Goal: Task Accomplishment & Management: Manage account settings

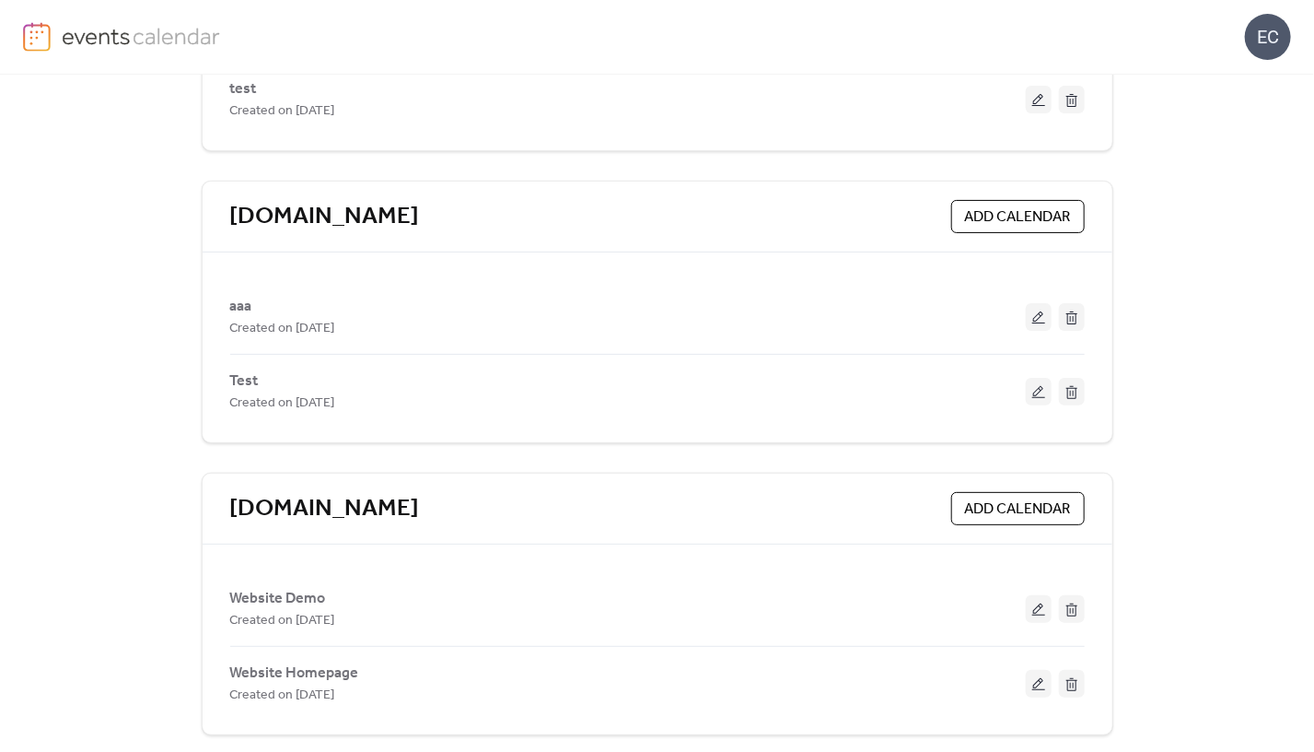
scroll to position [298, 0]
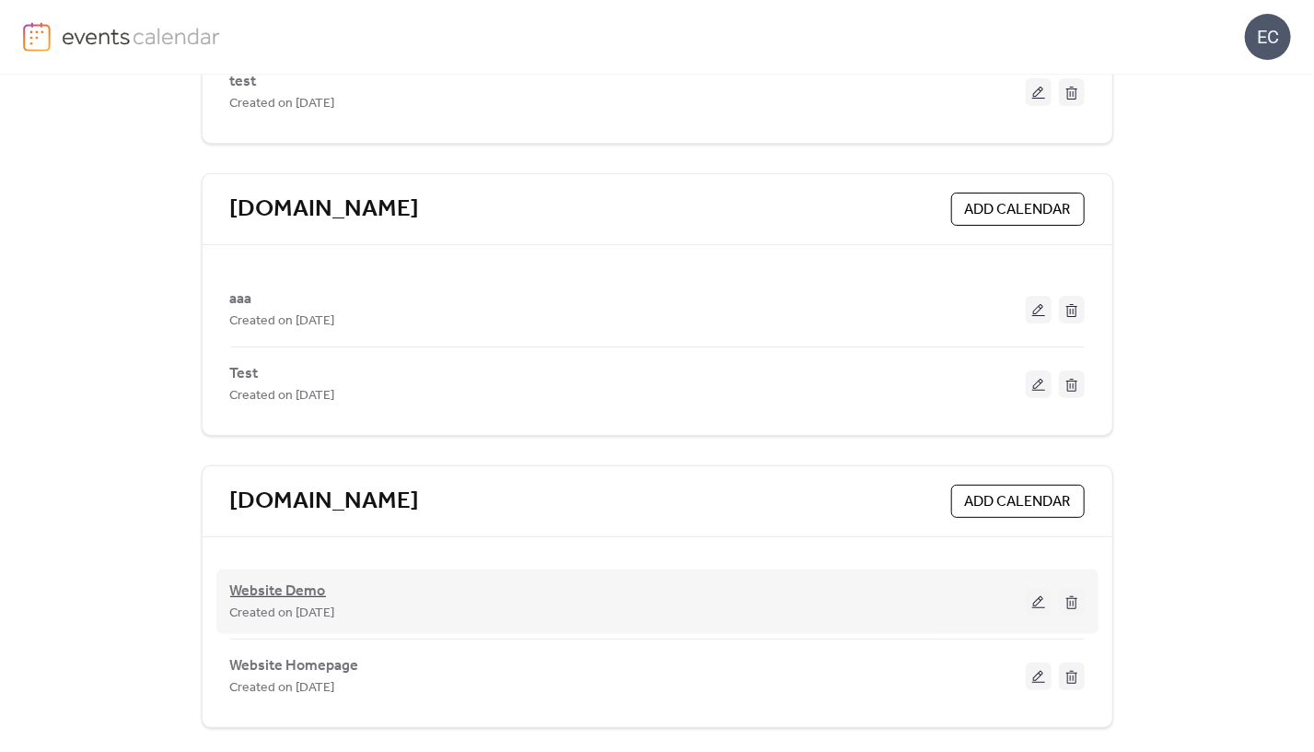
click at [292, 580] on span "Website Demo" at bounding box center [278, 591] width 96 height 22
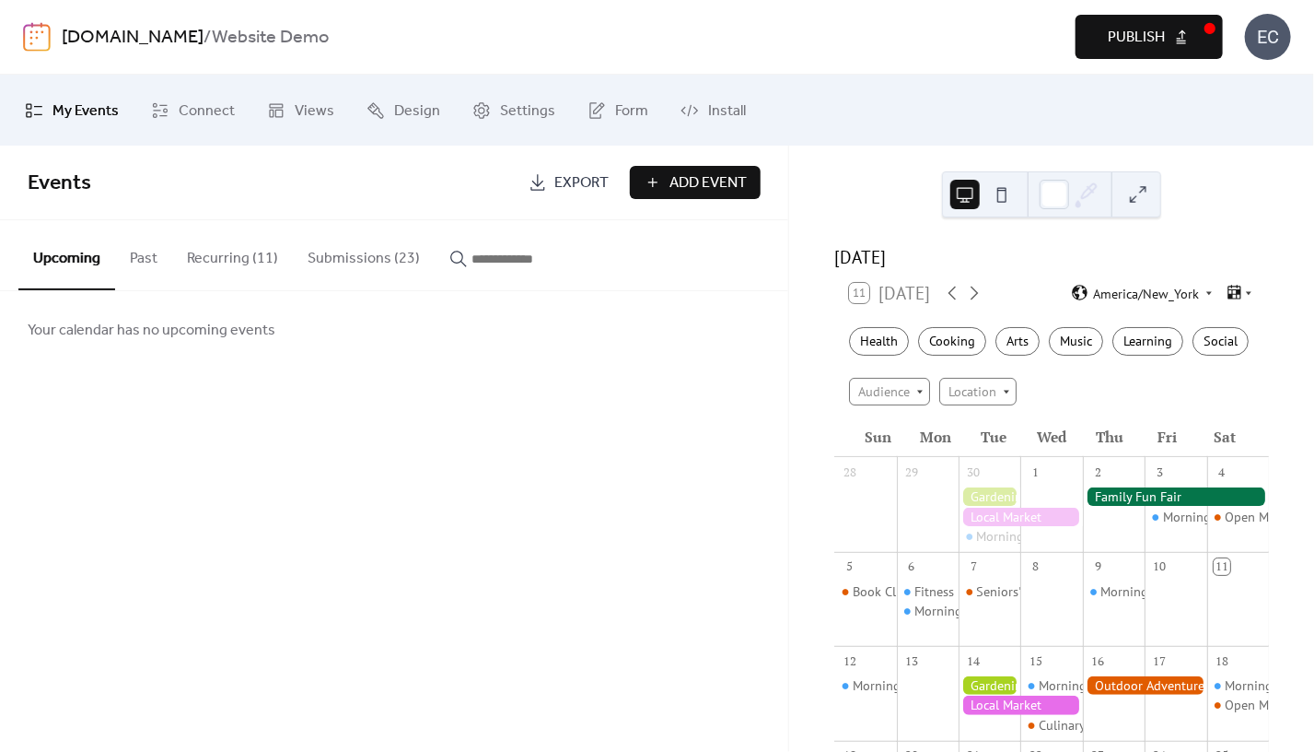
click at [661, 321] on div "Your calendar has no upcoming events" at bounding box center [394, 329] width 788 height 77
click at [227, 283] on button "Recurring (11)" at bounding box center [232, 254] width 121 height 68
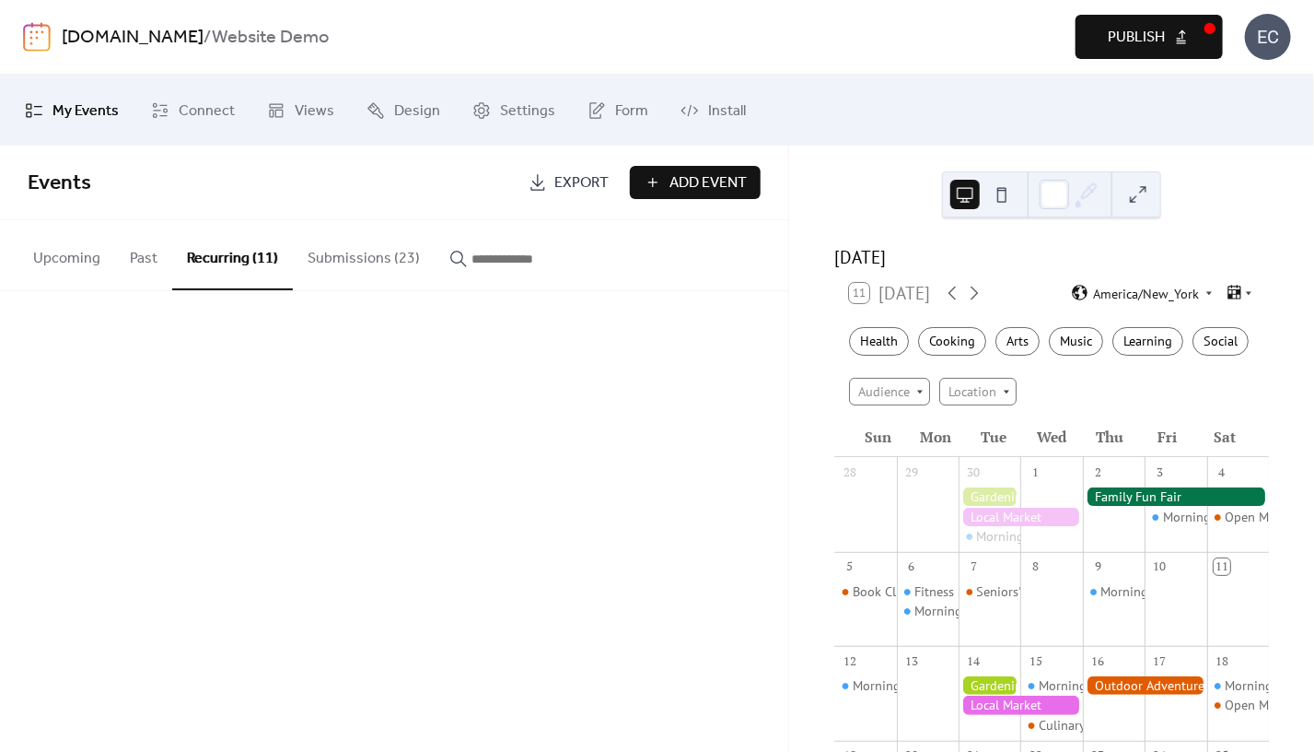
click at [278, 209] on div "Events Export Add Event" at bounding box center [394, 183] width 788 height 75
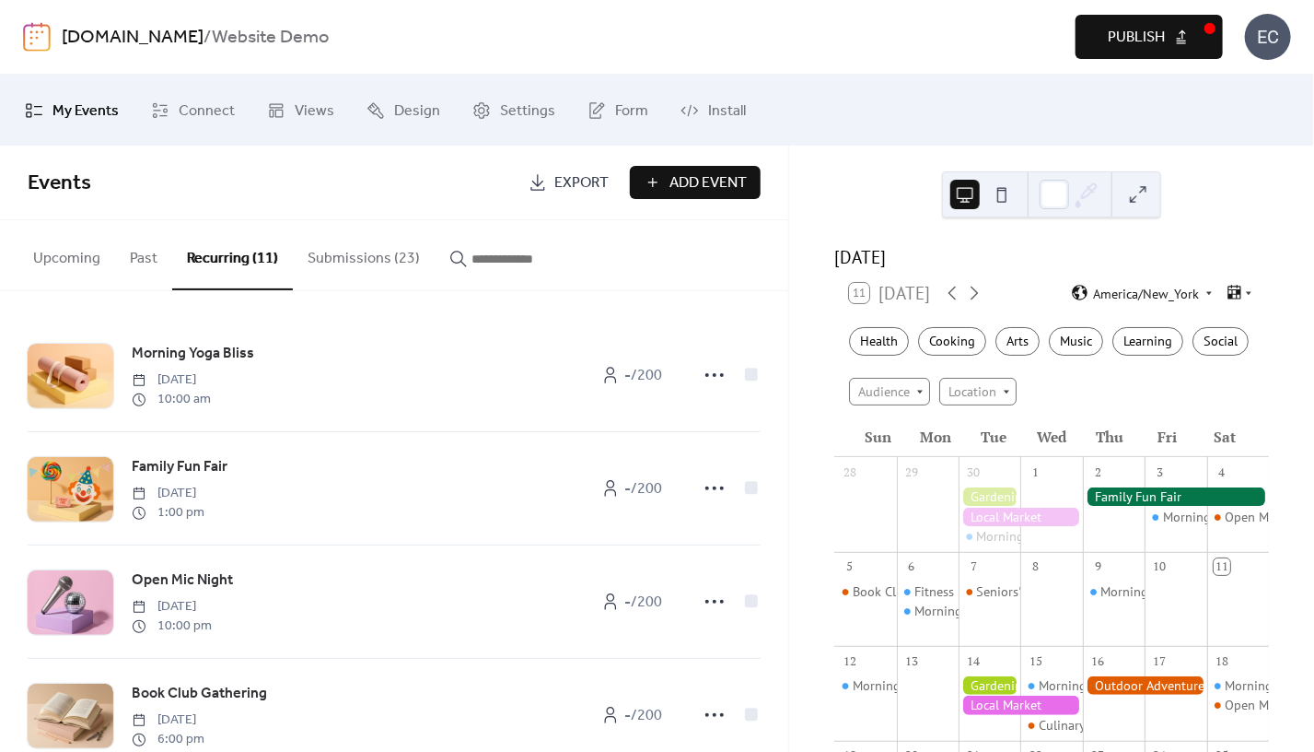
click at [278, 209] on div "Events Export Add Event" at bounding box center [394, 183] width 788 height 75
